Goal: Information Seeking & Learning: Learn about a topic

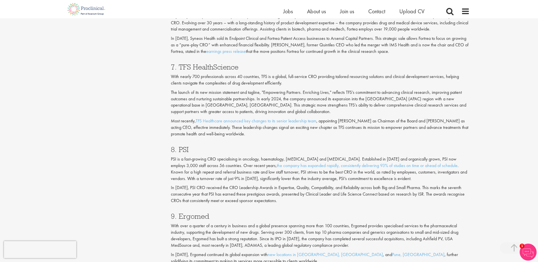
scroll to position [1065, 0]
click at [183, 69] on h3 "7. TFS HealthScience" at bounding box center [320, 66] width 299 height 7
click at [206, 69] on h3 "7. TFS HealthScience" at bounding box center [320, 66] width 299 height 7
copy h3 "TFS HealthScience"
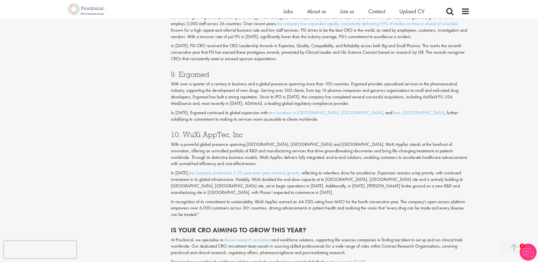
scroll to position [1178, 0]
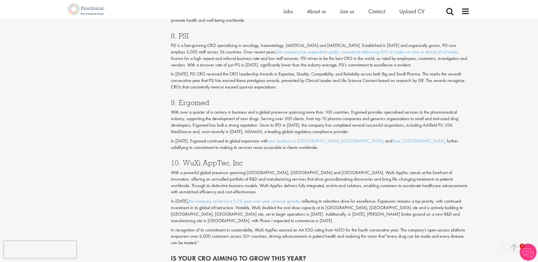
click at [195, 106] on h3 "9. Ergomed" at bounding box center [320, 102] width 299 height 7
copy h3 "Ergomed"
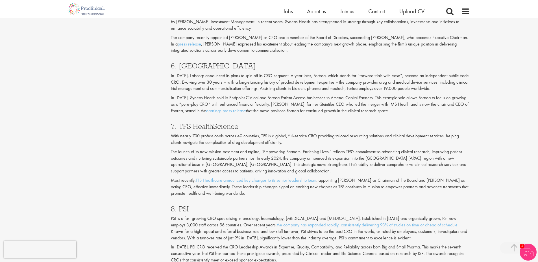
scroll to position [952, 0]
